Goal: Task Accomplishment & Management: Use online tool/utility

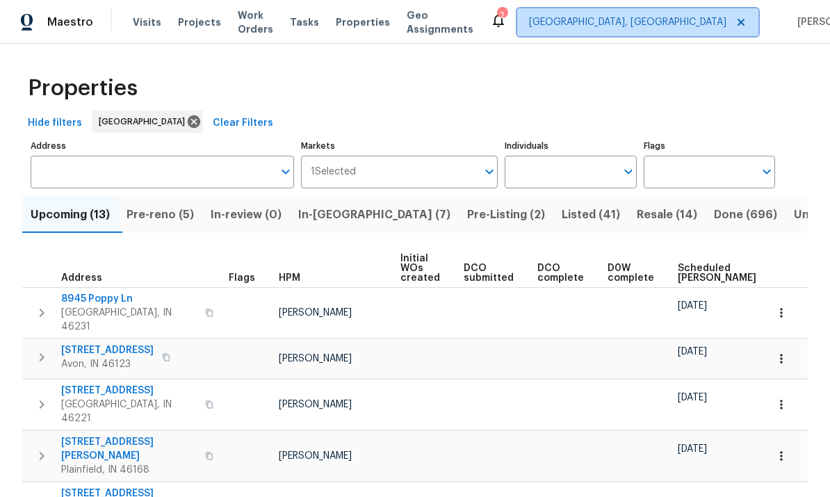
click at [615, 24] on span "Indianapolis, IN" at bounding box center [627, 22] width 197 height 14
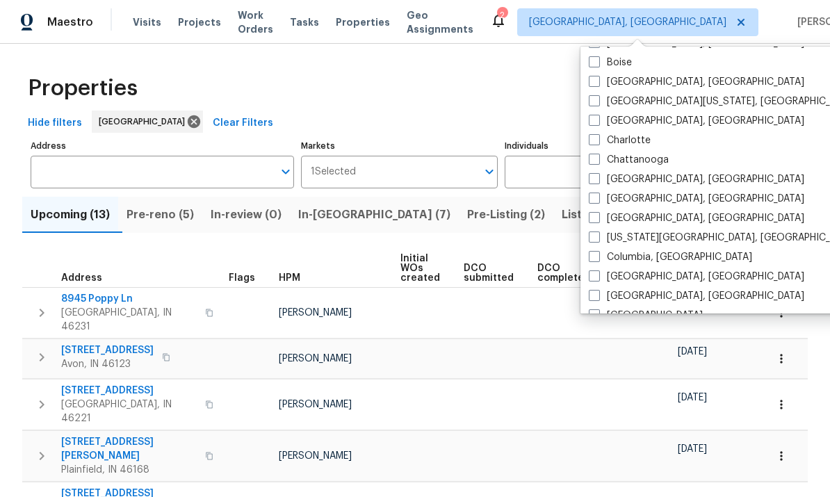
scroll to position [142, 0]
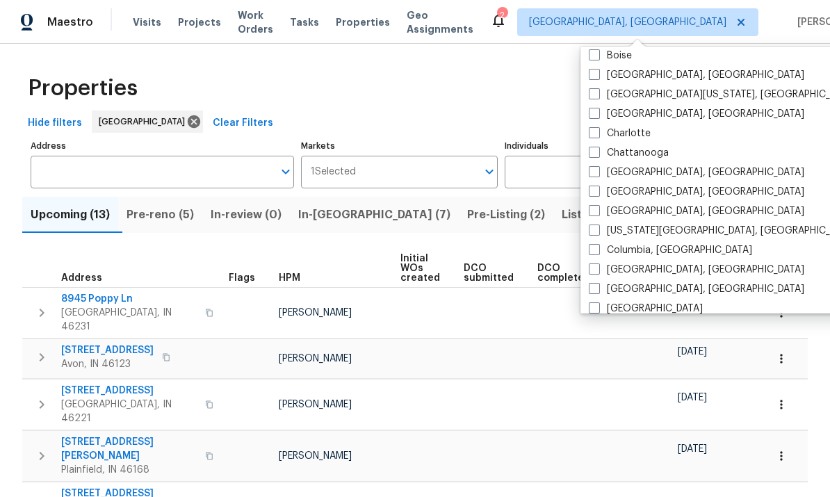
click at [598, 192] on span at bounding box center [593, 191] width 11 height 11
click at [598, 192] on input "Cincinnati, OH" at bounding box center [592, 189] width 9 height 9
checkbox input "true"
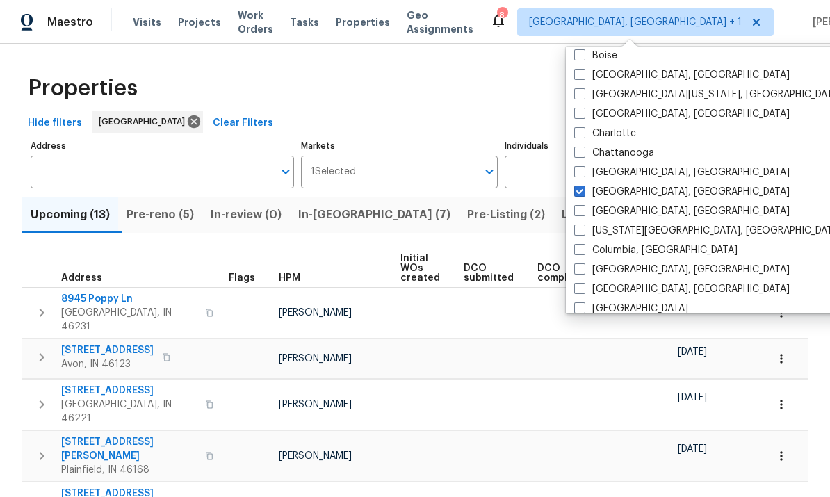
click at [784, 112] on div "Hide filters Indianapolis Clear Filters" at bounding box center [414, 123] width 785 height 26
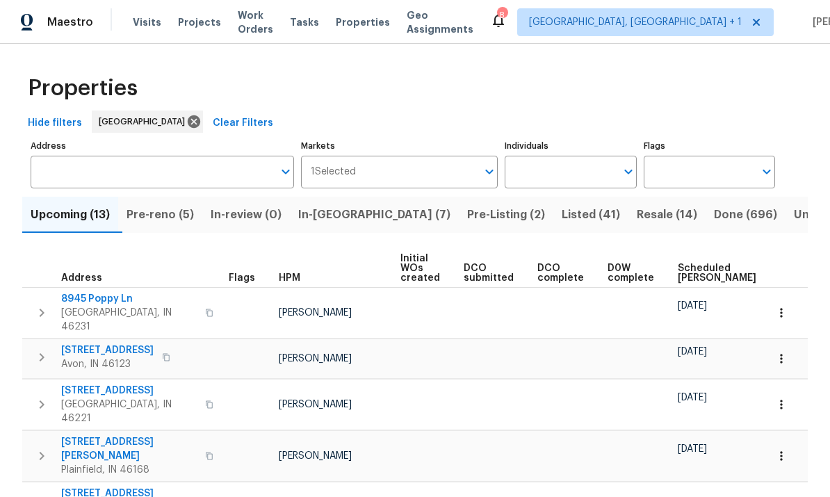
click at [147, 23] on span "Visits" at bounding box center [147, 22] width 28 height 14
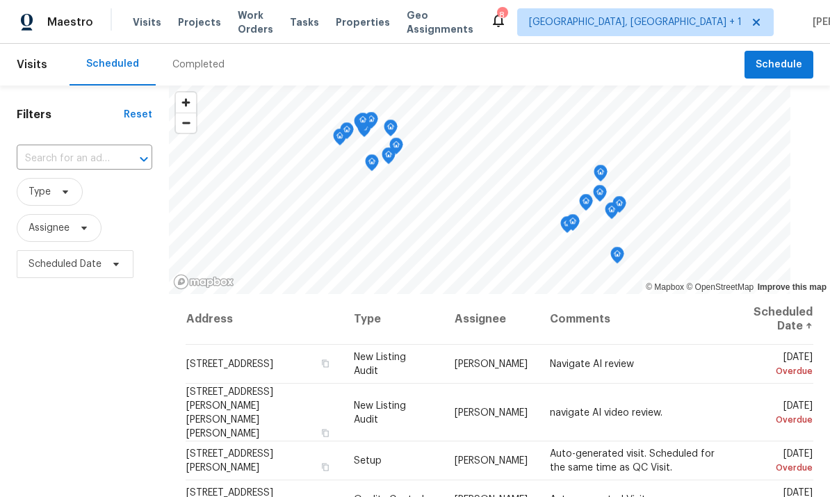
click at [374, 17] on span "Properties" at bounding box center [363, 22] width 54 height 14
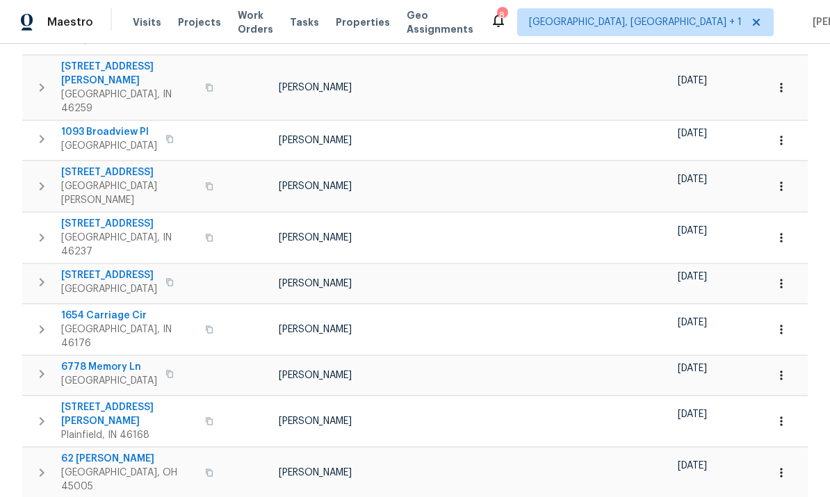
scroll to position [477, 0]
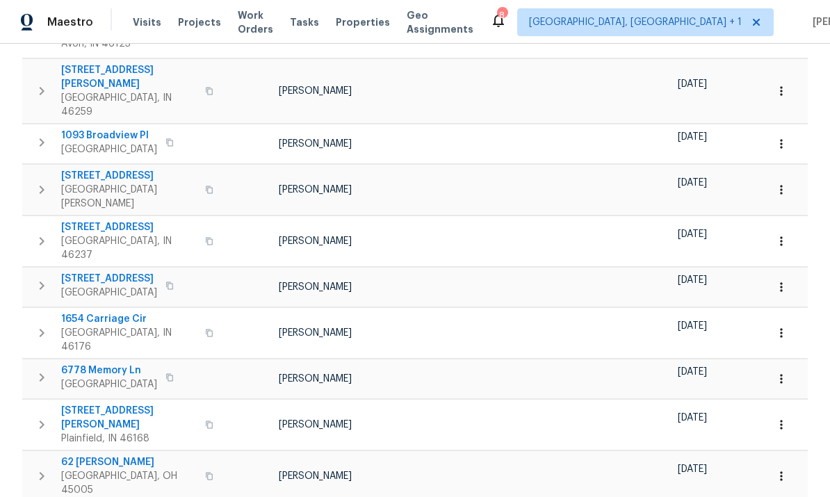
click at [788, 363] on button "button" at bounding box center [781, 378] width 31 height 31
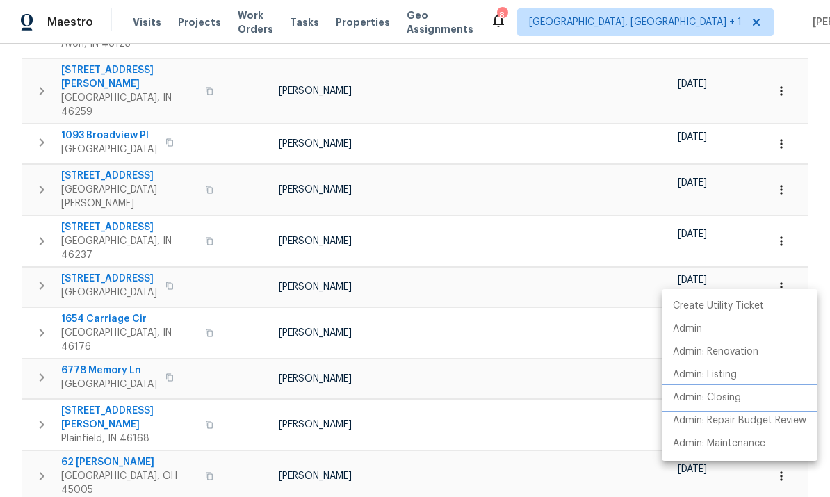
click at [731, 397] on p "Admin: Closing" at bounding box center [707, 397] width 68 height 15
click at [597, 400] on div at bounding box center [415, 248] width 830 height 497
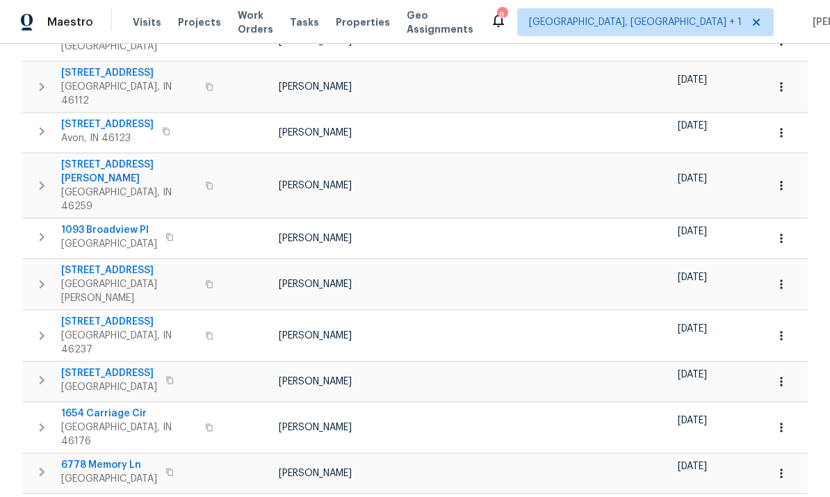
scroll to position [0, 0]
